Goal: Task Accomplishment & Management: Manage account settings

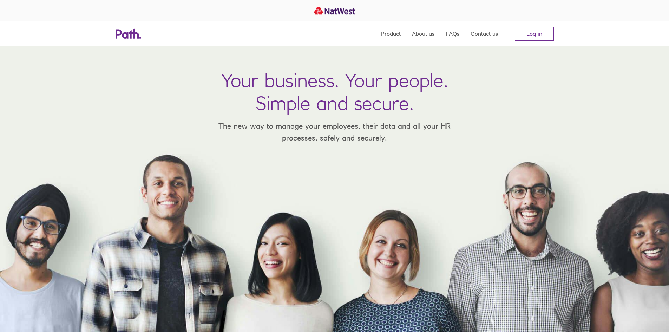
click at [551, 28] on link "Log in" at bounding box center [534, 34] width 39 height 14
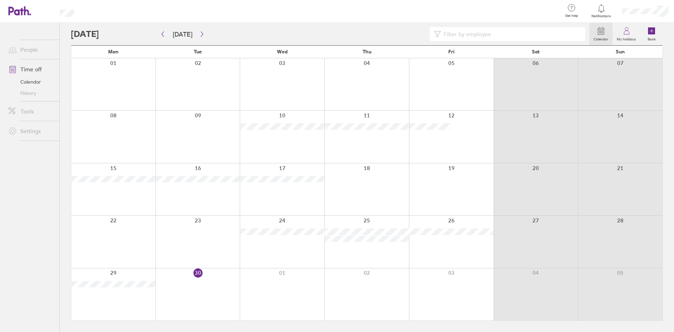
click at [206, 33] on div at bounding box center [330, 34] width 518 height 14
click at [201, 33] on icon "button" at bounding box center [201, 34] width 5 height 6
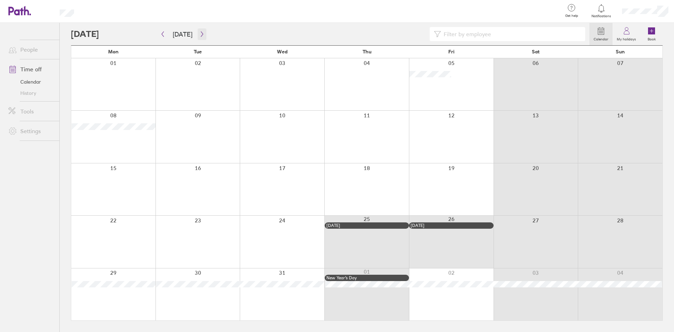
click at [201, 33] on icon "button" at bounding box center [201, 34] width 5 height 6
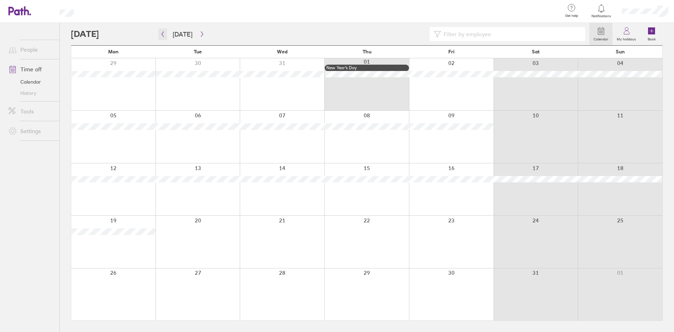
click at [161, 34] on icon "button" at bounding box center [162, 34] width 5 height 6
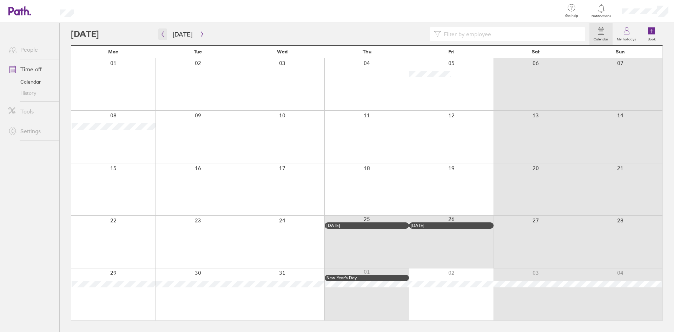
click at [161, 34] on icon "button" at bounding box center [162, 34] width 5 height 6
